Goal: Task Accomplishment & Management: Manage account settings

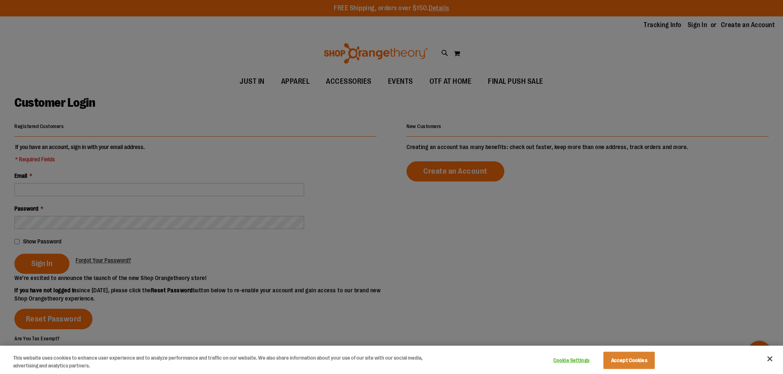
click at [77, 184] on div at bounding box center [391, 187] width 783 height 374
click at [112, 195] on div at bounding box center [391, 187] width 783 height 374
click at [637, 365] on button "Accept Cookies" at bounding box center [628, 360] width 51 height 17
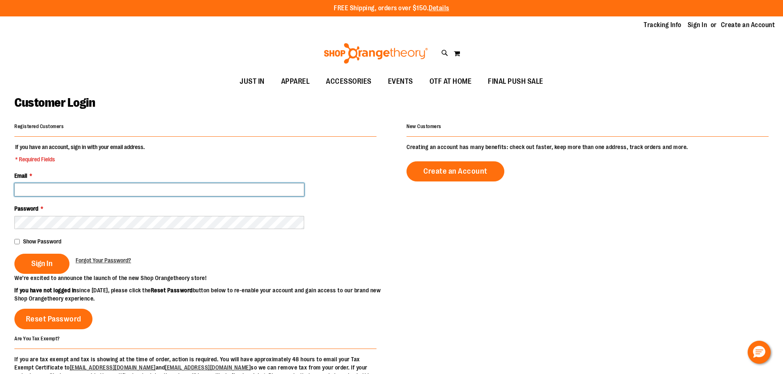
click at [130, 191] on input "Email *" at bounding box center [159, 189] width 290 height 13
type input "**********"
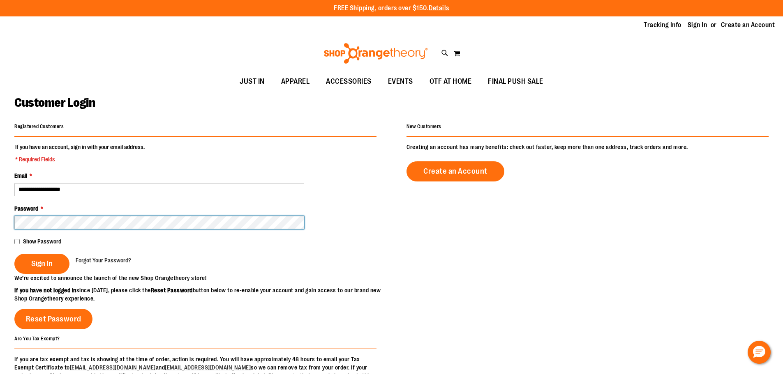
click at [14, 254] on button "Sign In" at bounding box center [41, 264] width 55 height 20
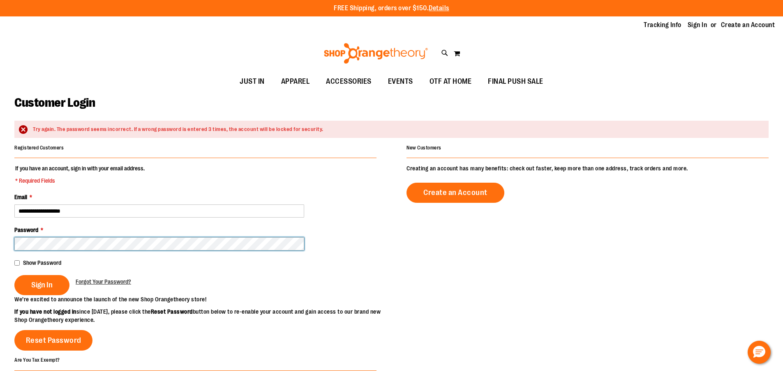
click at [14, 275] on button "Sign In" at bounding box center [41, 285] width 55 height 20
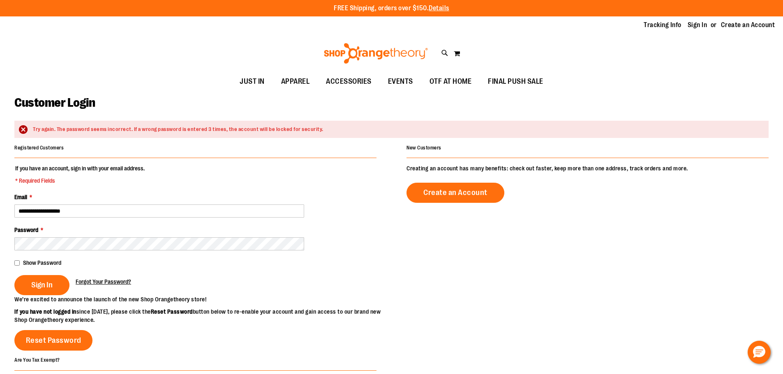
click at [100, 283] on span "Forgot Your Password?" at bounding box center [103, 282] width 55 height 7
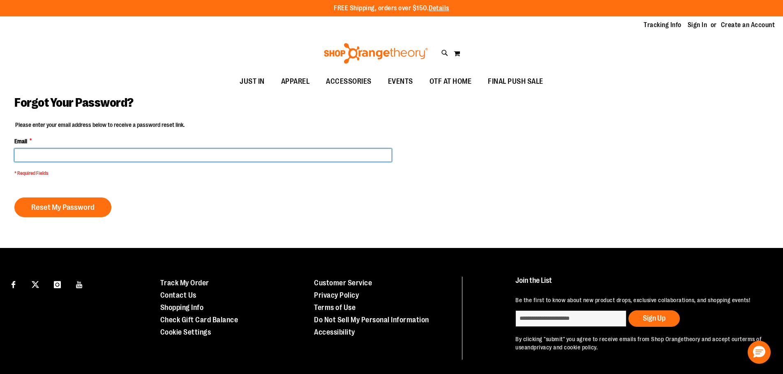
click at [48, 158] on input "Email *" at bounding box center [202, 155] width 377 height 13
type input "**********"
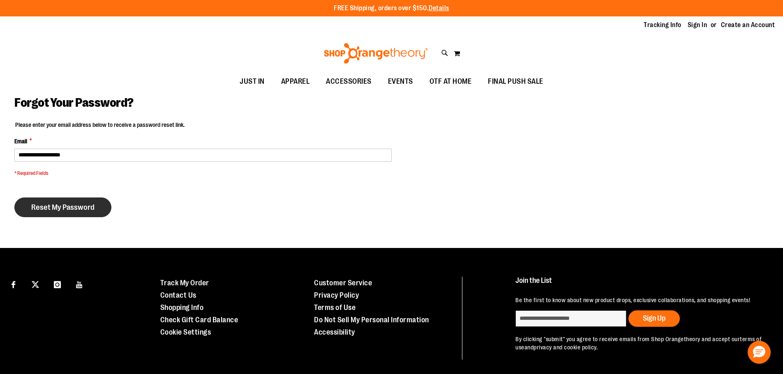
click at [58, 206] on span "Reset My Password" at bounding box center [62, 207] width 63 height 9
